Goal: Consume media (video, audio): Consume media (video, audio)

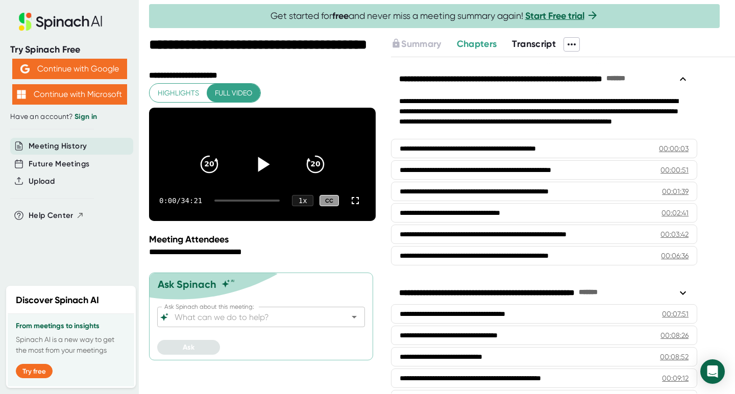
click at [262, 166] on icon at bounding box center [263, 165] width 26 height 26
click at [260, 175] on icon at bounding box center [263, 165] width 26 height 26
click at [260, 171] on icon at bounding box center [264, 164] width 12 height 15
click at [268, 167] on icon at bounding box center [262, 164] width 13 height 15
